Goal: Transaction & Acquisition: Book appointment/travel/reservation

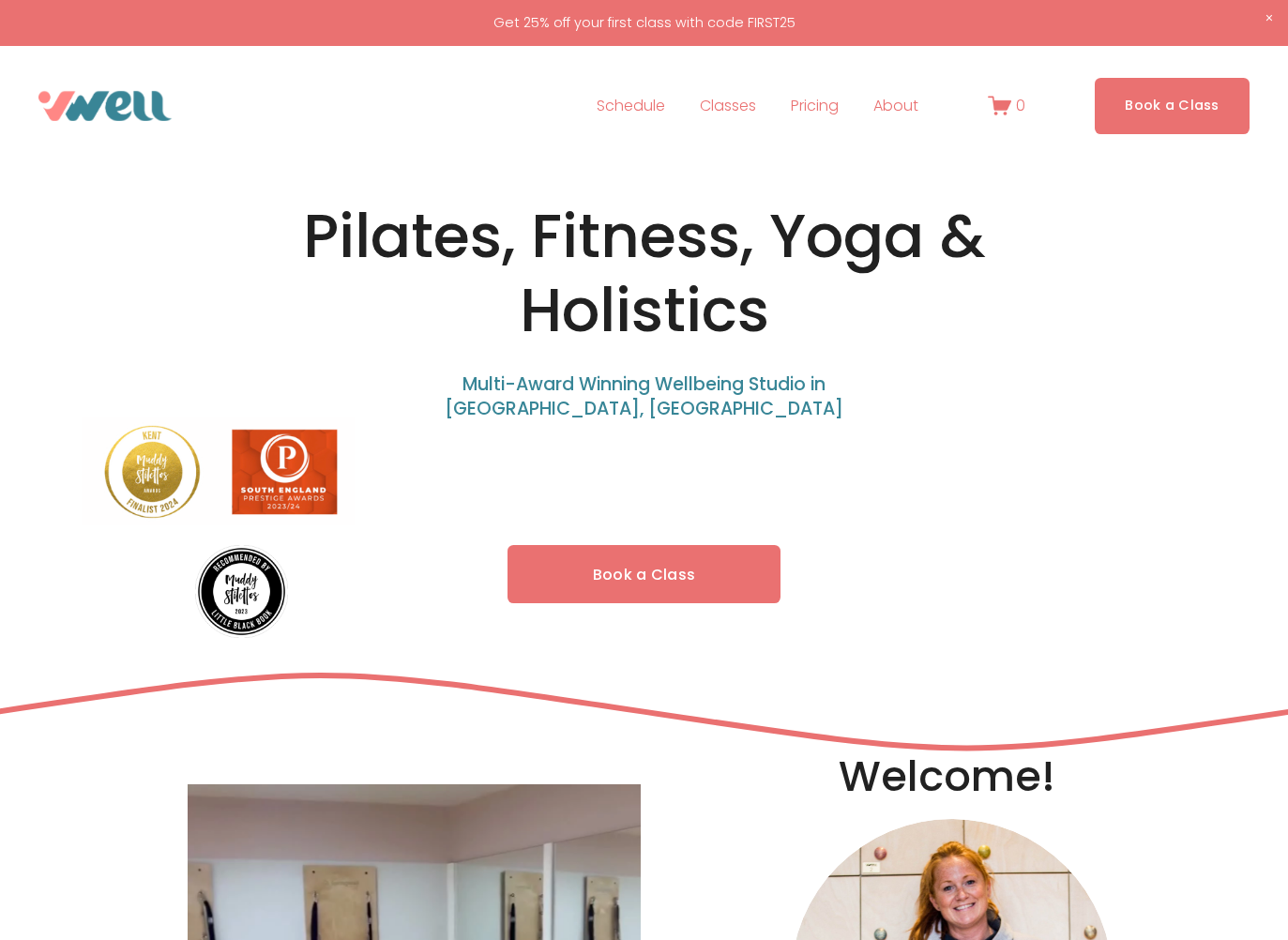
click at [635, 583] on div "📍 Meet: [GEOGRAPHIC_DATA], 7:30am 🗓 Tues: Vinyasa Yoga w/ [PERSON_NAME]: Pilate…" at bounding box center [644, 520] width 450 height 251
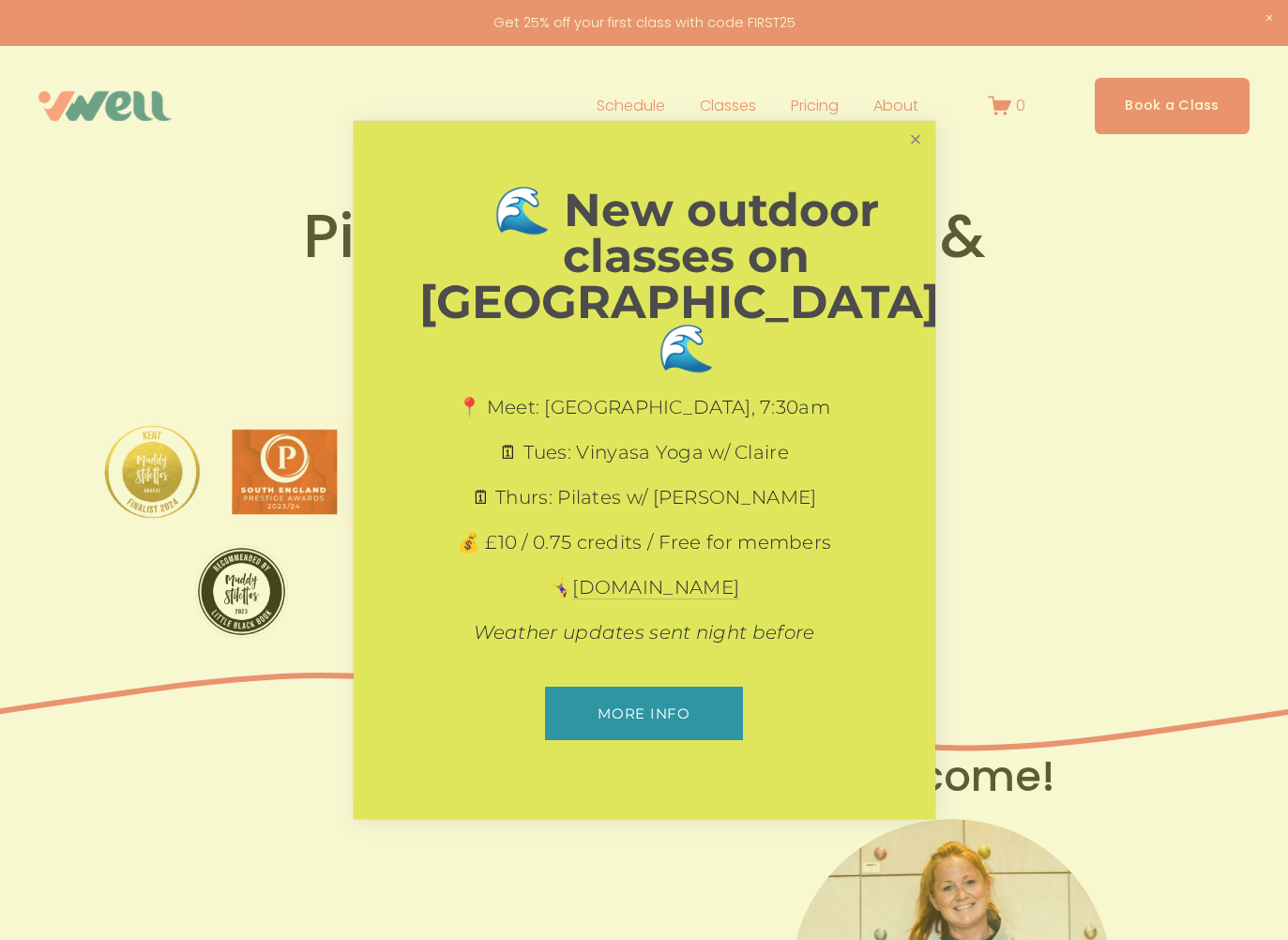
click at [913, 157] on link "Close" at bounding box center [915, 140] width 33 height 33
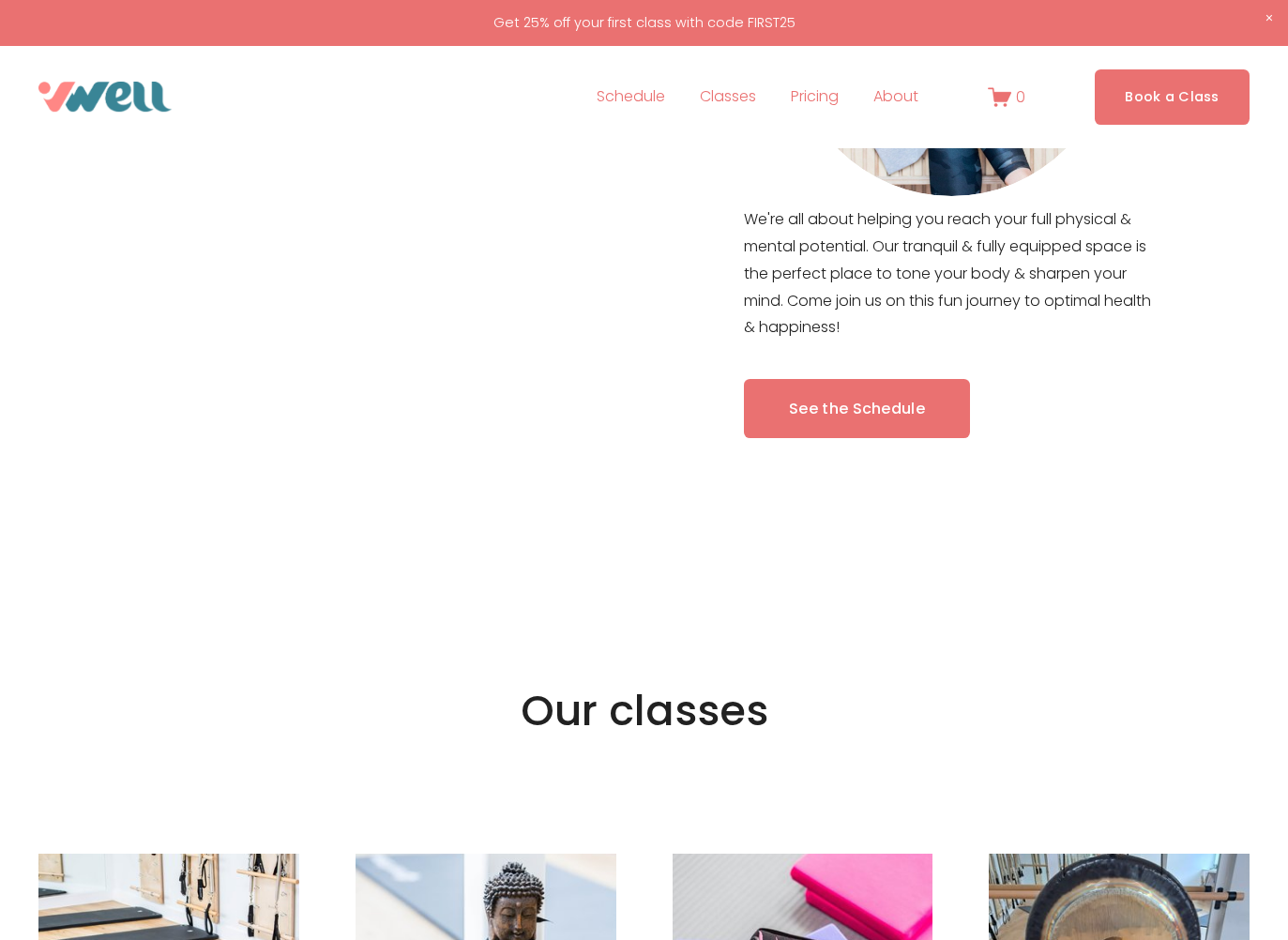
scroll to position [978, 0]
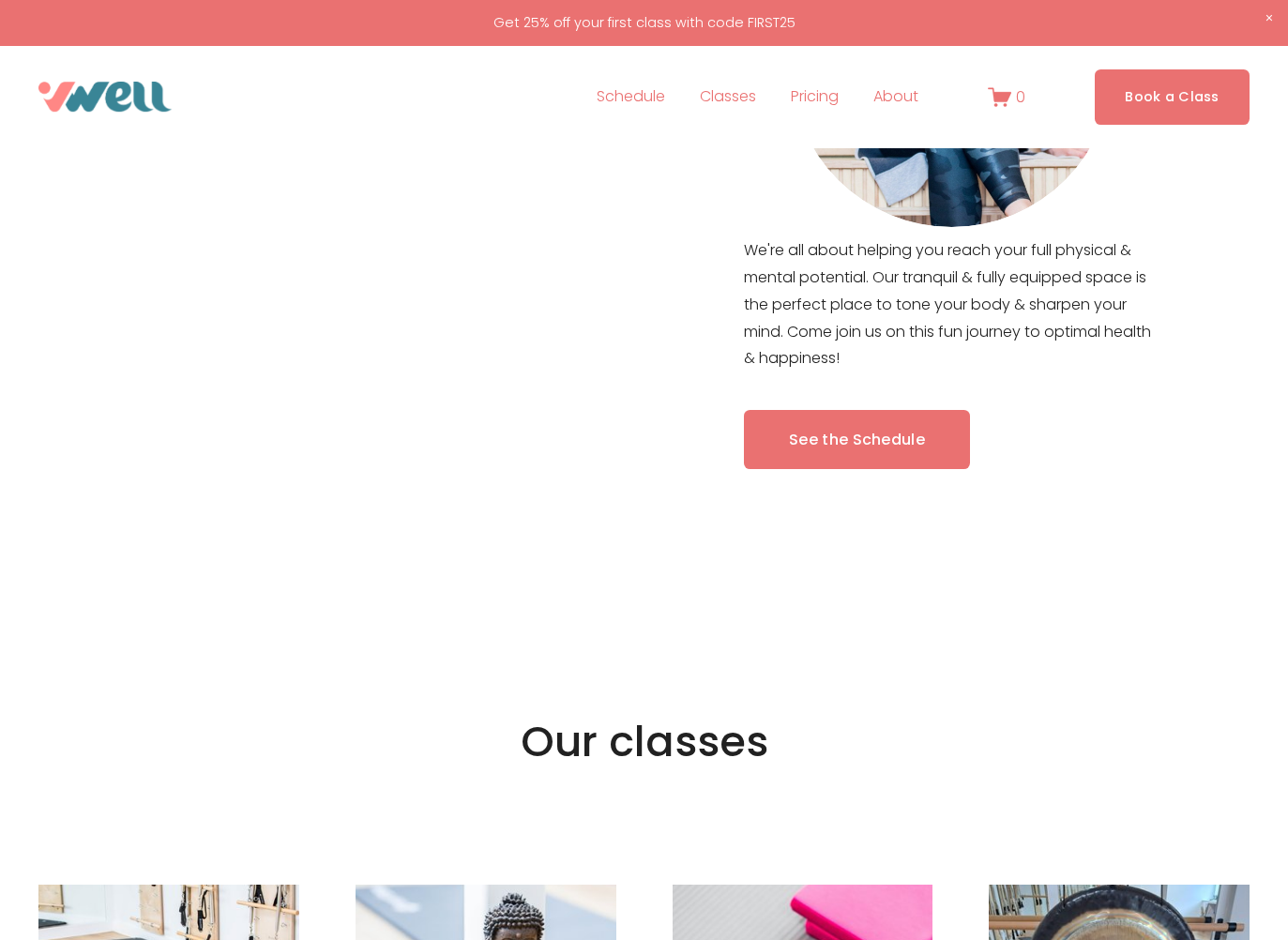
click at [893, 445] on link "See the Schedule" at bounding box center [856, 439] width 226 height 59
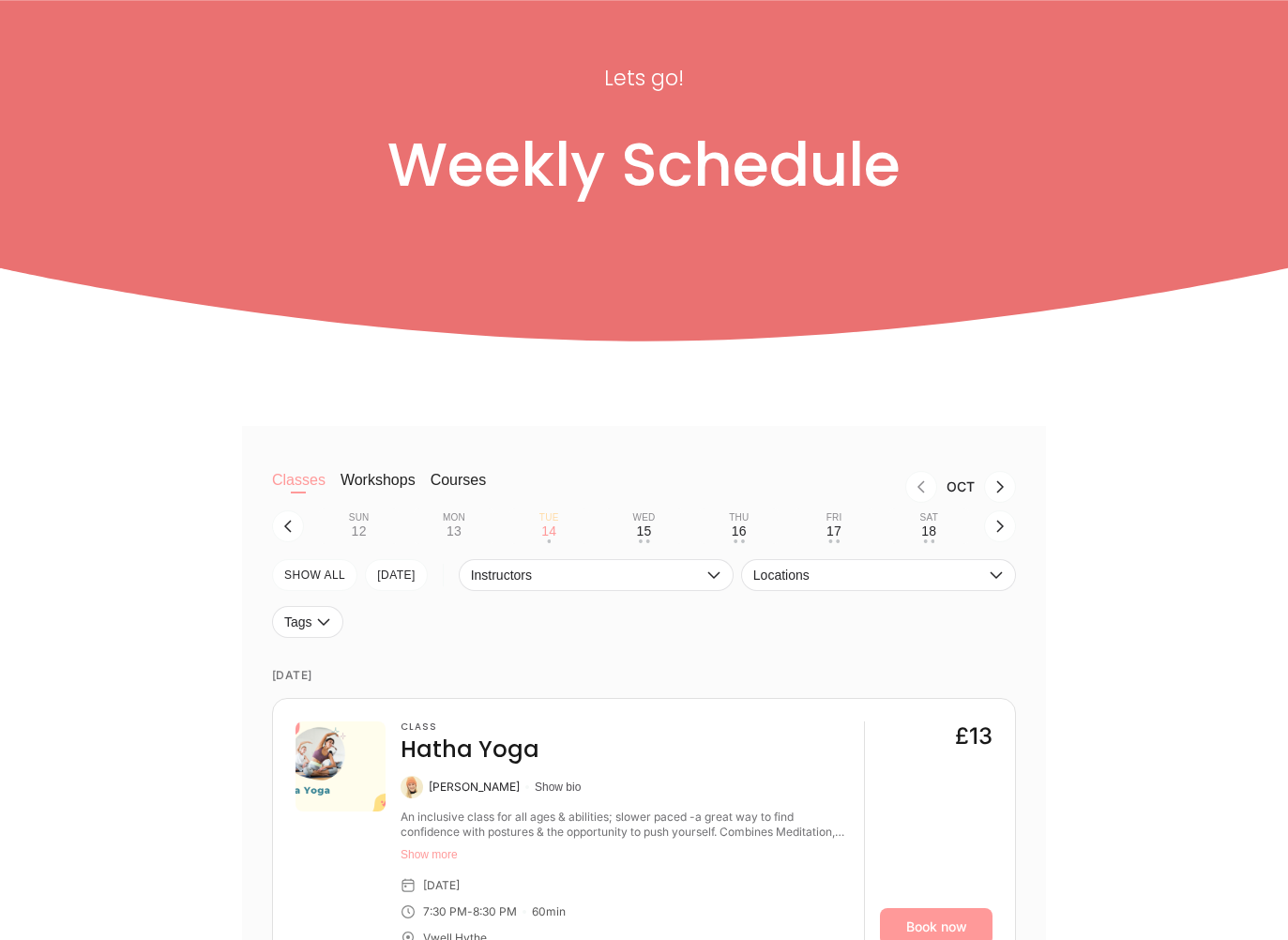
scroll to position [146, 0]
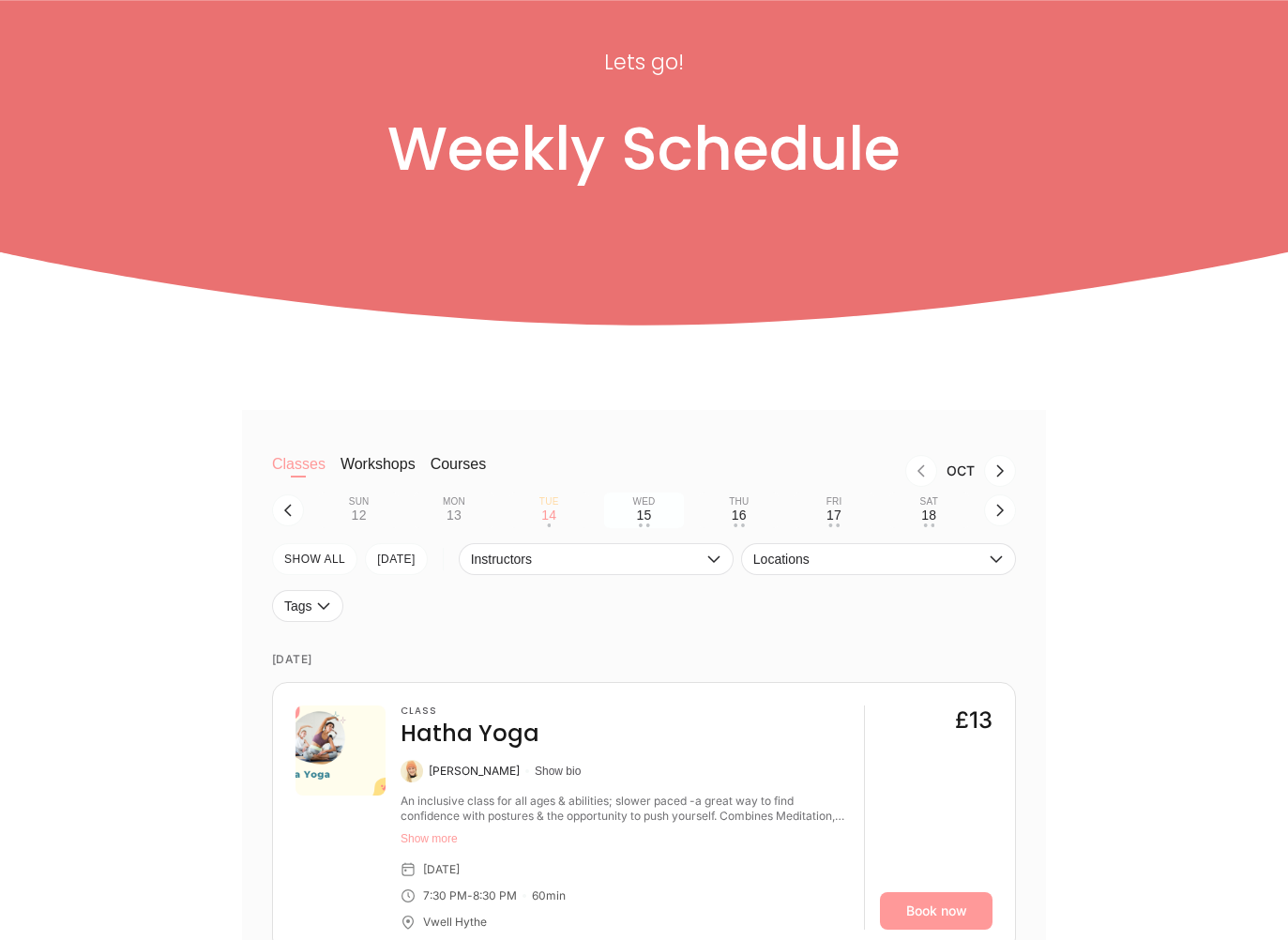
click at [648, 510] on div "15" at bounding box center [644, 516] width 15 height 15
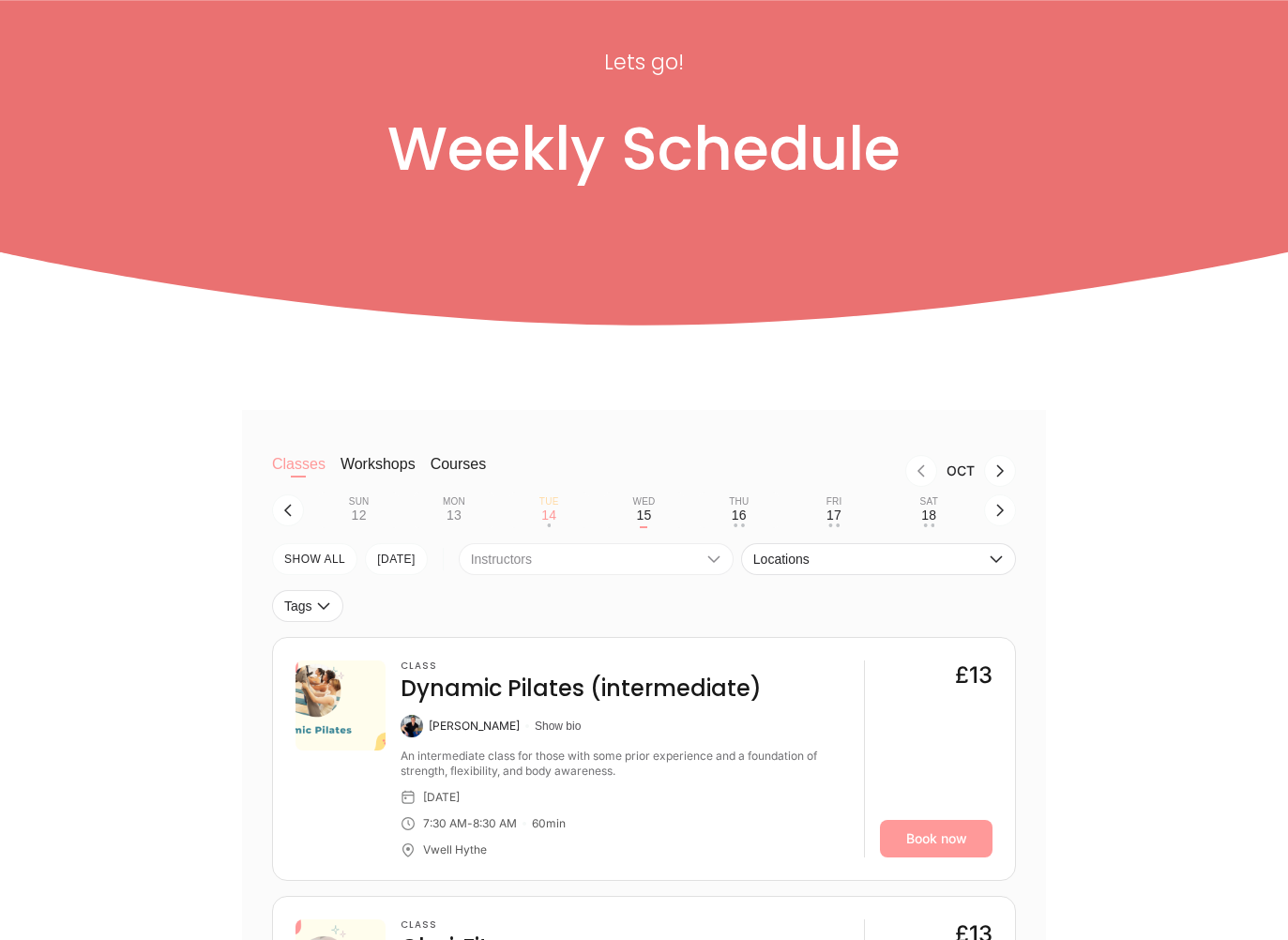
click at [715, 558] on icon "button" at bounding box center [714, 560] width 15 height 15
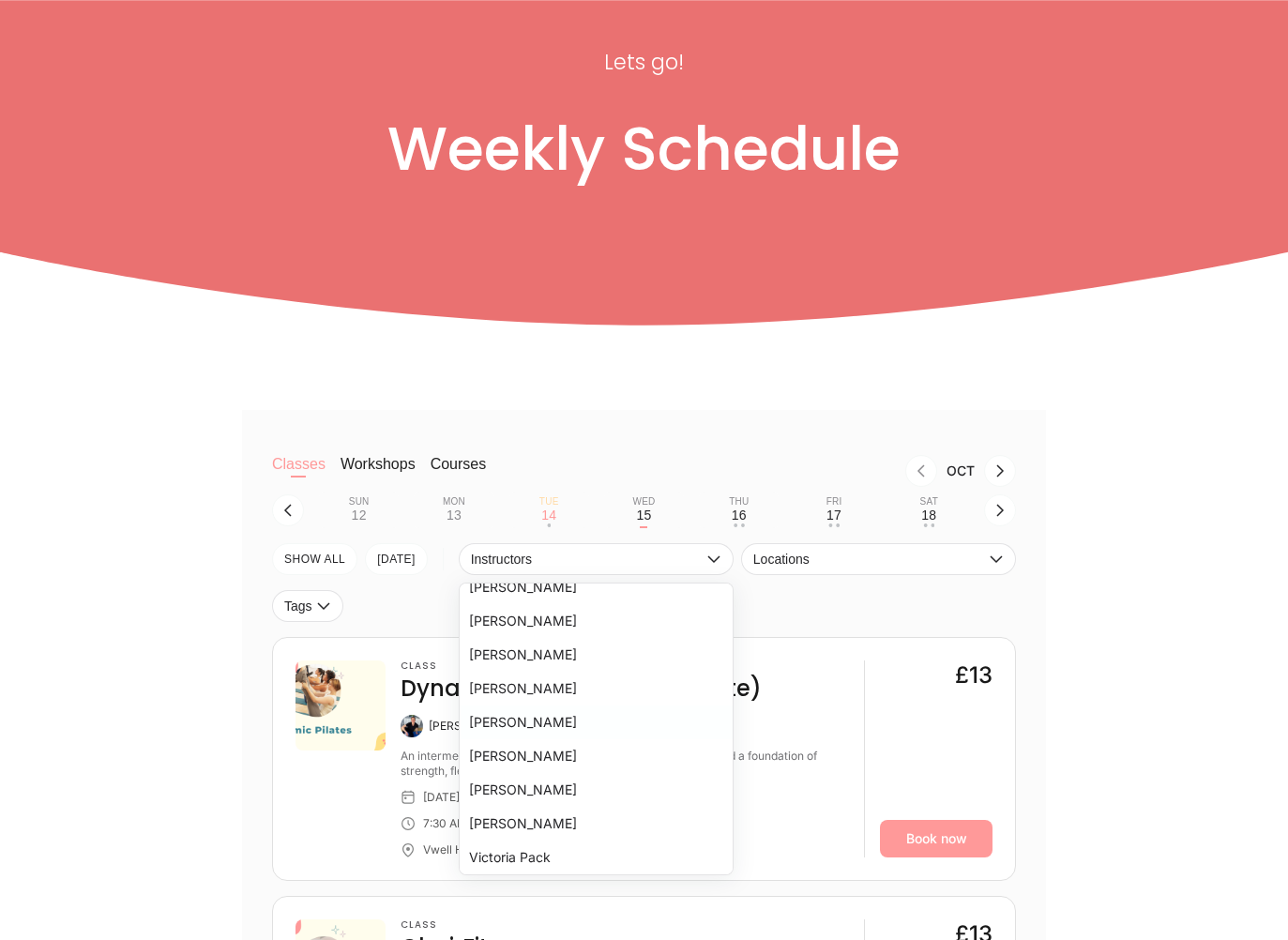
scroll to position [318, 0]
click at [546, 824] on li "Svenja O'Connor" at bounding box center [596, 824] width 273 height 34
click at [996, 558] on icon "button" at bounding box center [997, 560] width 15 height 15
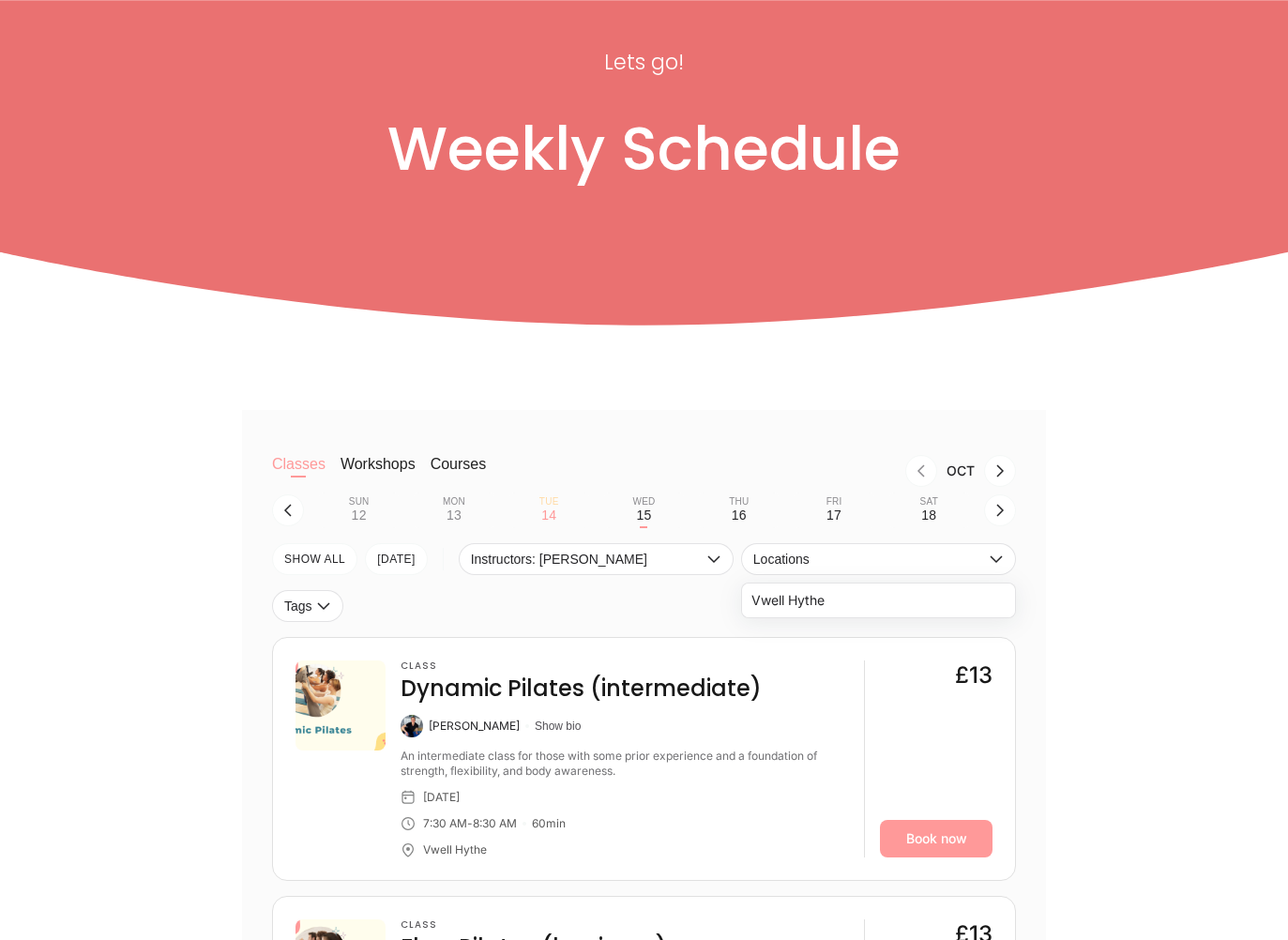
click at [808, 604] on li "Vwell Hythe" at bounding box center [878, 600] width 273 height 34
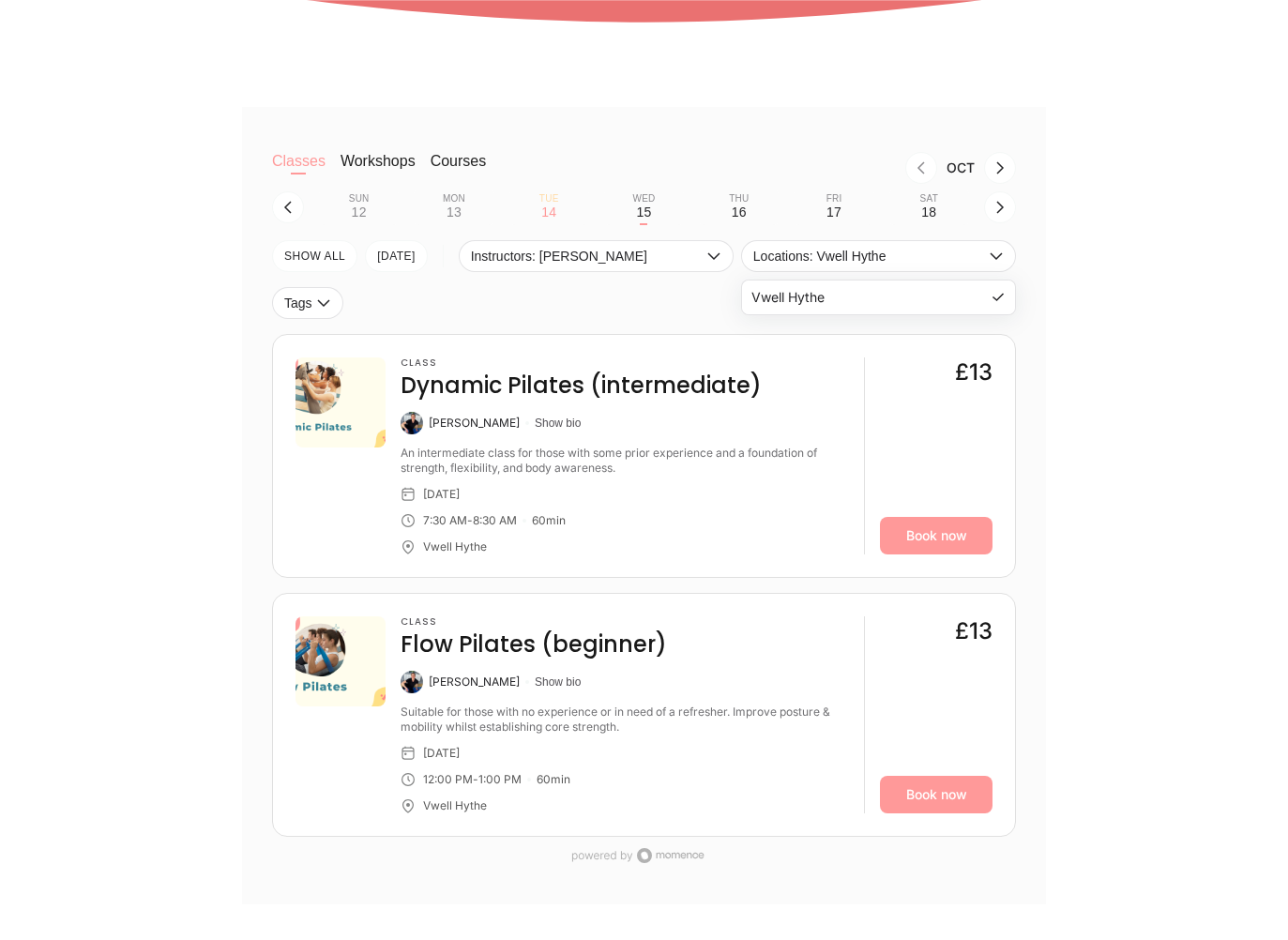
scroll to position [449, 0]
click at [947, 796] on link "Book now" at bounding box center [936, 795] width 113 height 38
